Goal: Find specific page/section: Find specific page/section

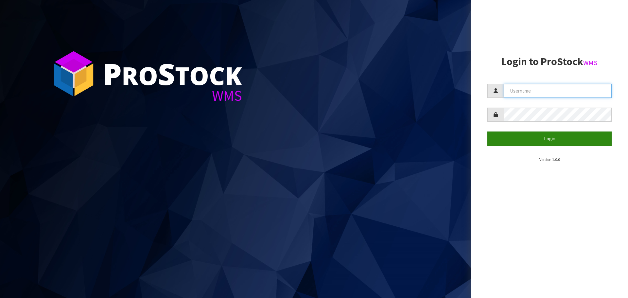
type input "[EMAIL_ADDRESS][DOMAIN_NAME]"
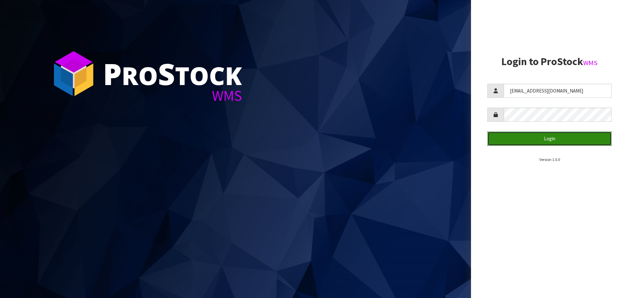
click at [543, 139] on button "Login" at bounding box center [549, 138] width 124 height 14
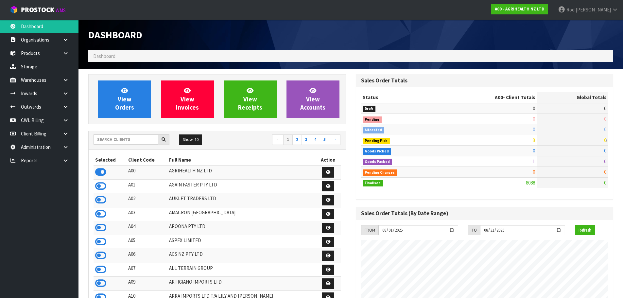
scroll to position [495, 267]
click at [69, 160] on link at bounding box center [68, 160] width 21 height 13
click at [31, 185] on link "CWL" at bounding box center [39, 187] width 78 height 13
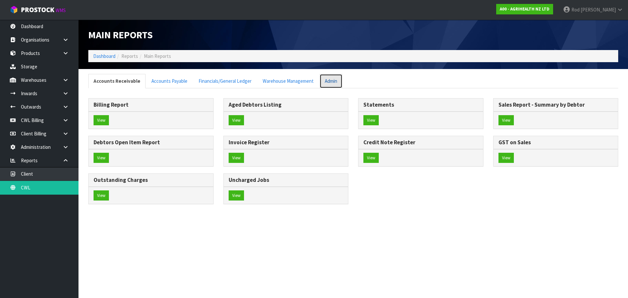
click at [329, 84] on link "Admin" at bounding box center [330, 81] width 23 height 14
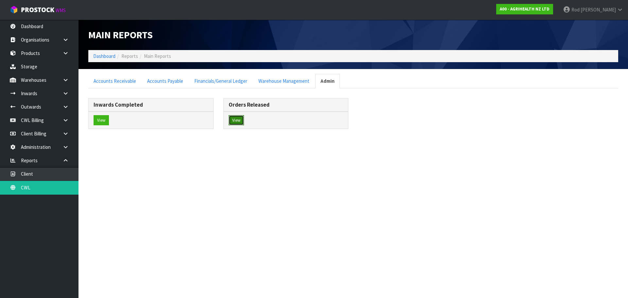
click at [235, 121] on button "View" at bounding box center [235, 120] width 15 height 10
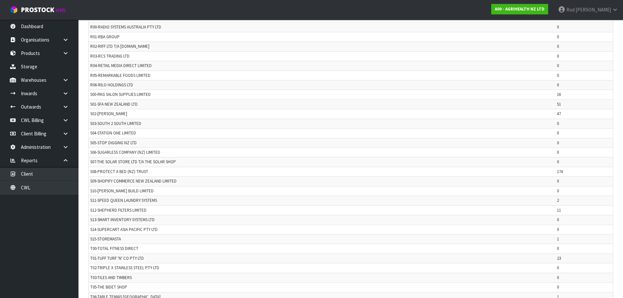
scroll to position [1310, 0]
